Goal: Navigation & Orientation: Find specific page/section

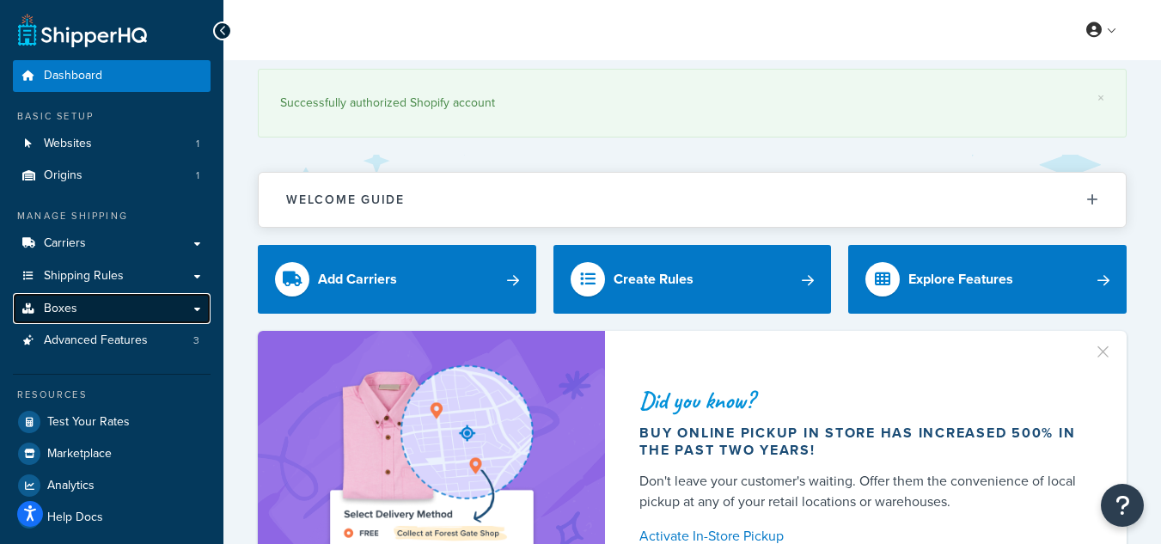
click at [93, 304] on link "Boxes" at bounding box center [112, 309] width 198 height 32
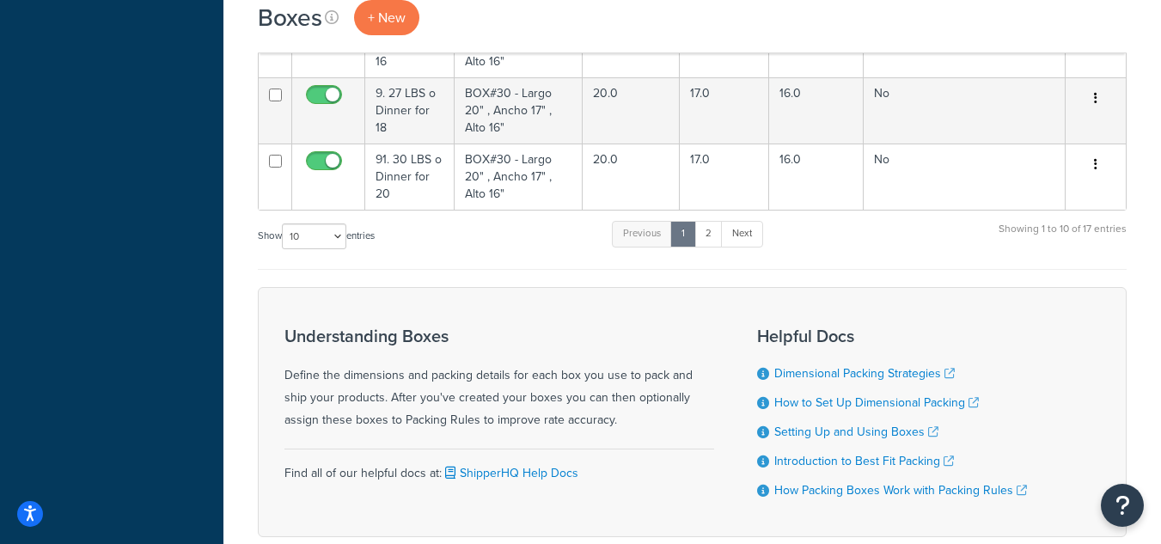
scroll to position [682, 0]
click at [720, 238] on link "2" at bounding box center [709, 236] width 28 height 26
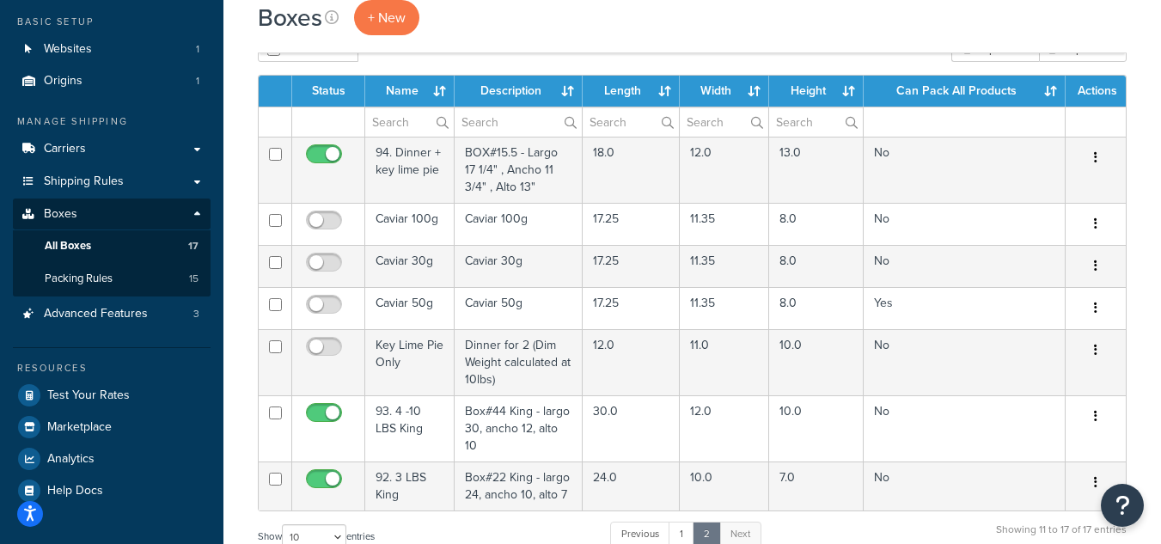
scroll to position [72, 0]
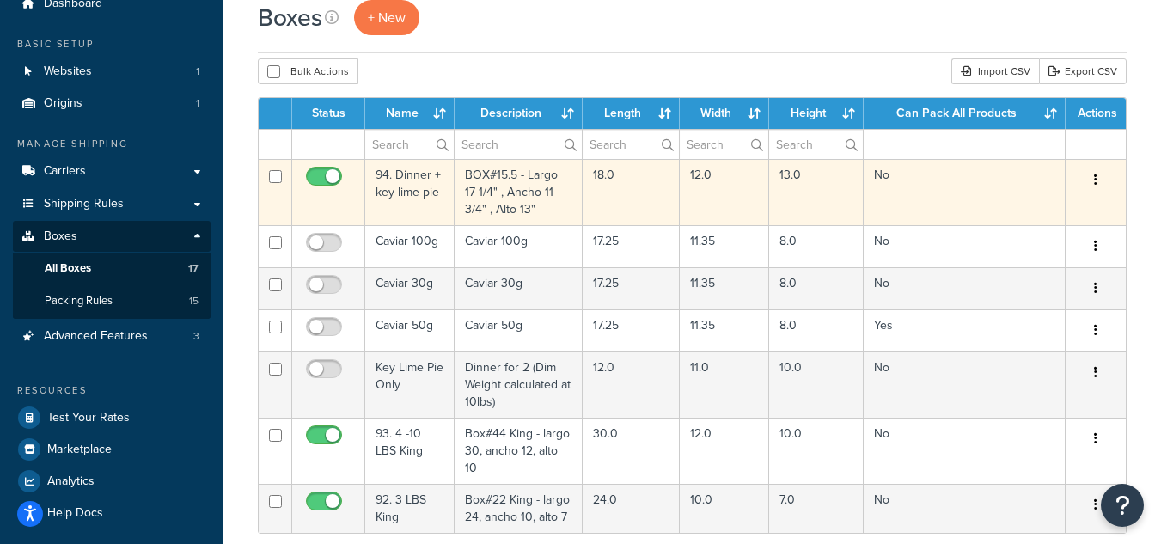
click at [392, 182] on td "94. Dinner + key lime pie" at bounding box center [409, 192] width 89 height 66
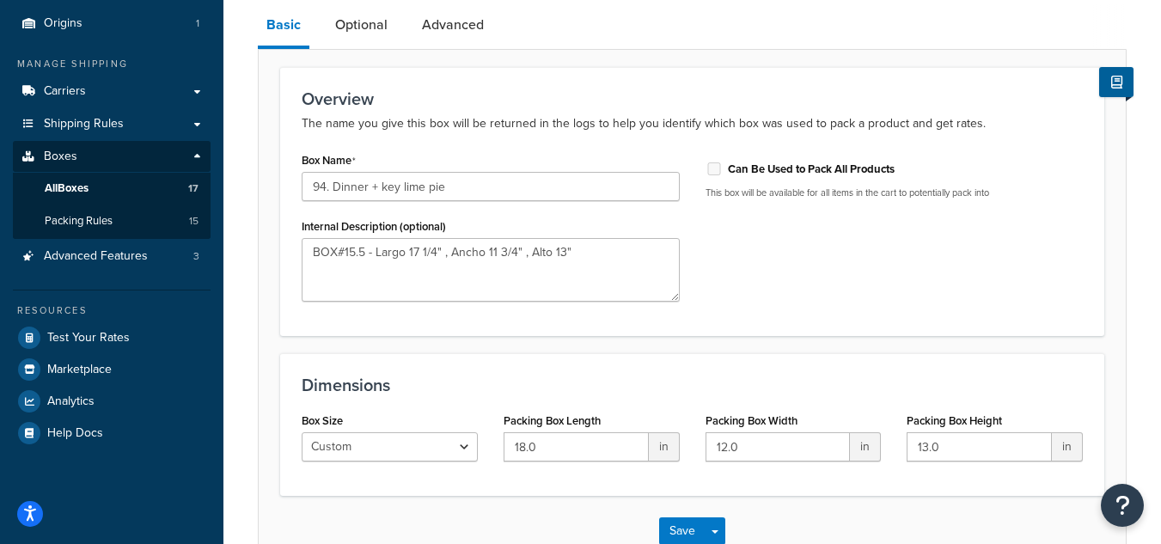
scroll to position [171, 0]
